Goal: Check status

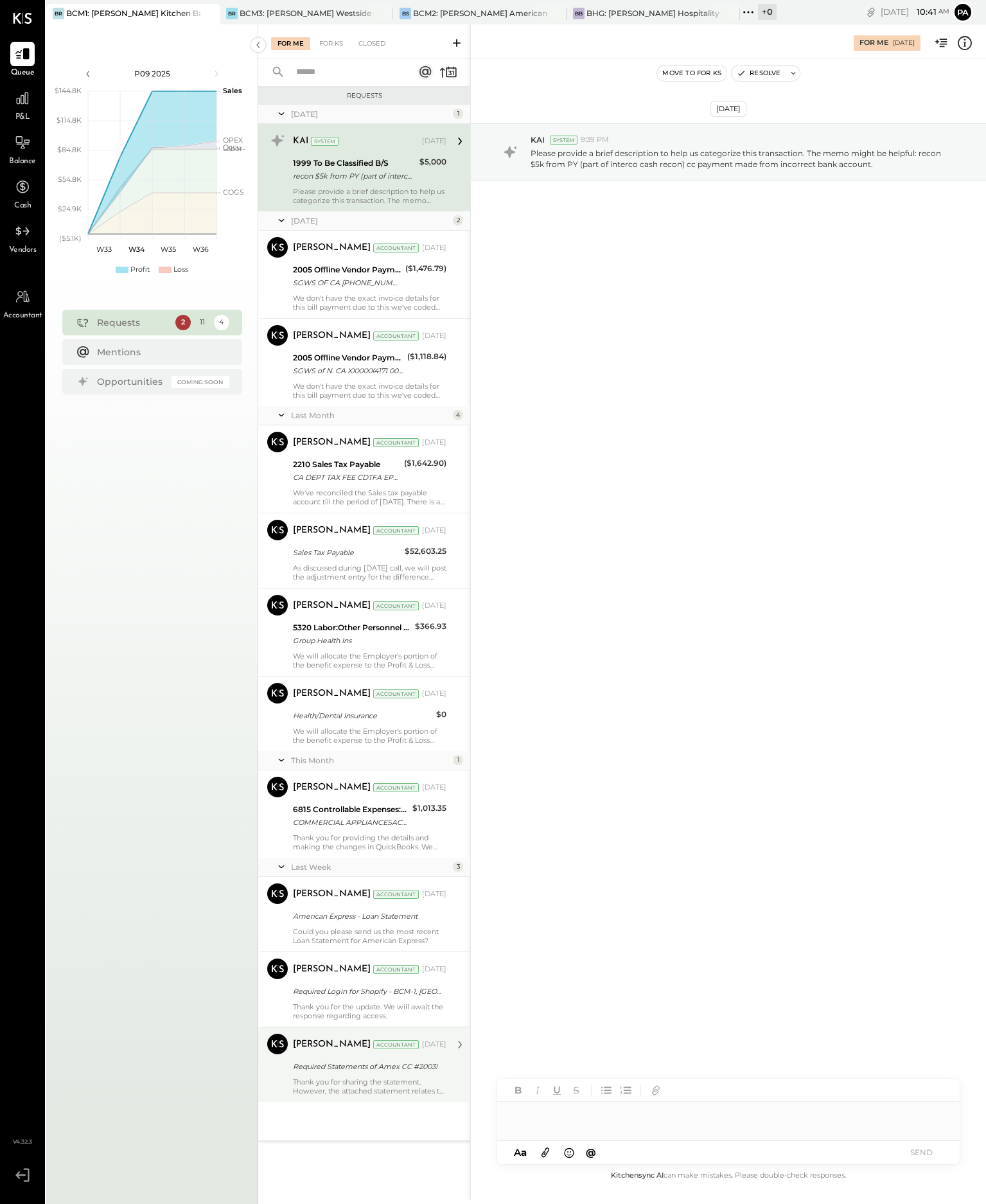
click at [363, 1086] on div "Thank you for sharing the statement. However, the attached statement relates to…" at bounding box center [369, 1086] width 154 height 18
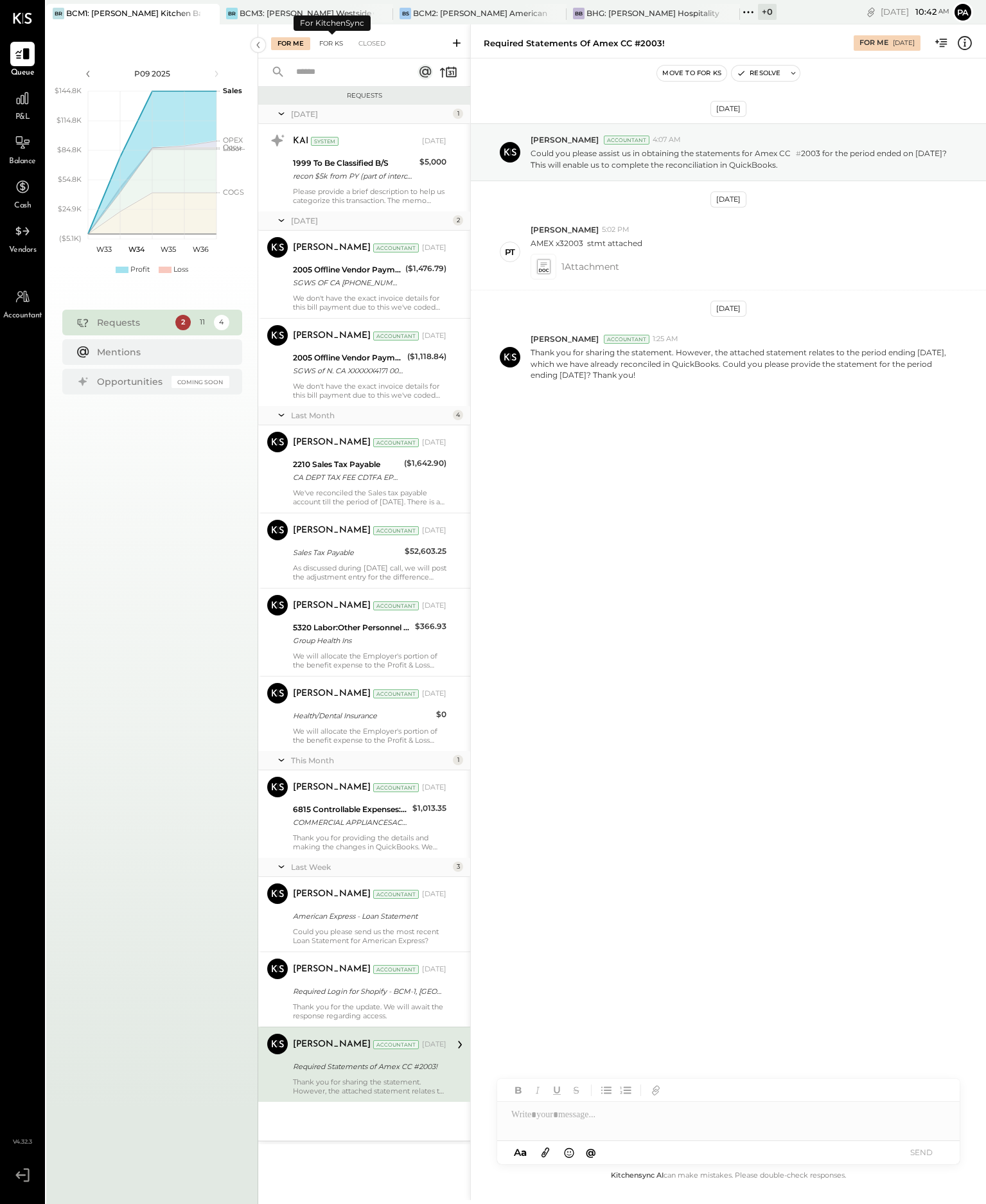
click at [330, 42] on div "For KS" at bounding box center [331, 43] width 36 height 13
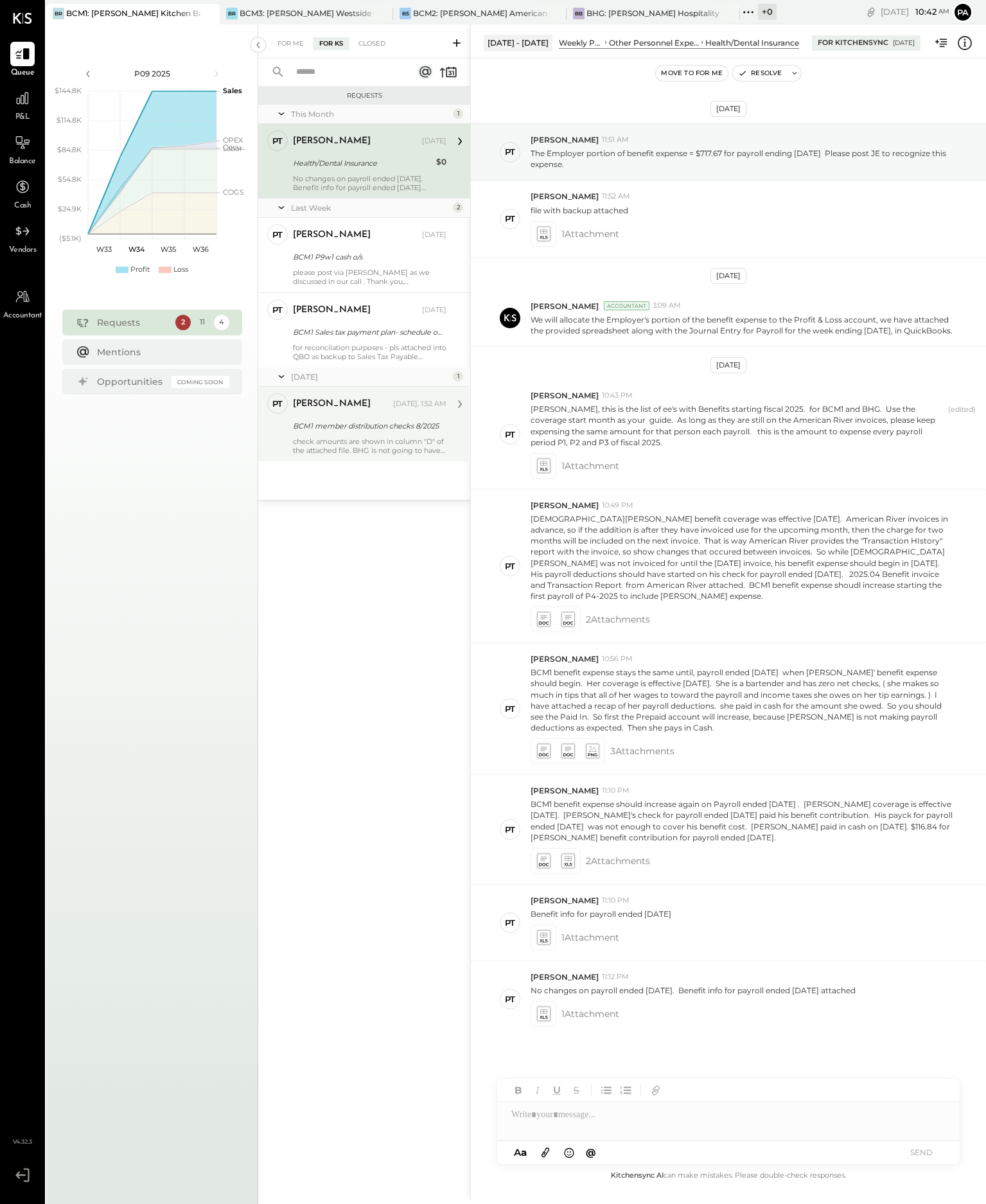
click at [376, 445] on div "check amounts are shown in column "D" of the attached file. BHG is not going to…" at bounding box center [369, 446] width 154 height 18
